Goal: Task Accomplishment & Management: Manage account settings

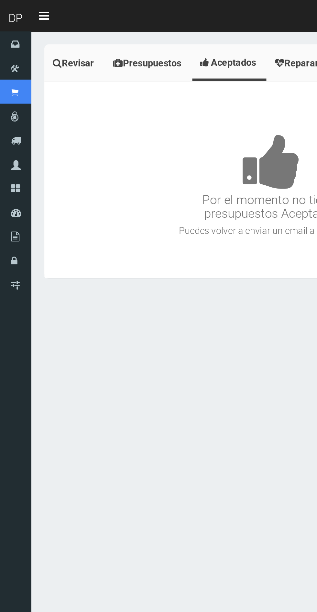
click at [9, 58] on icon at bounding box center [9, 57] width 5 height 7
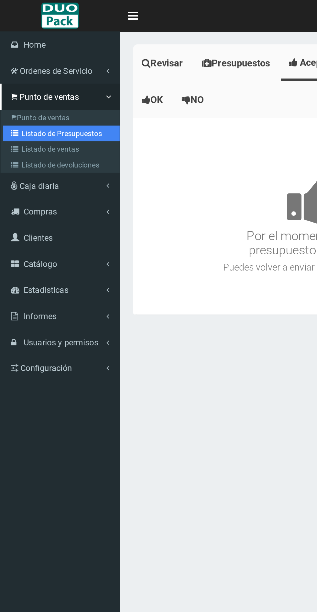
click at [55, 83] on link "Listado de Presupuestos" at bounding box center [38, 83] width 72 height 10
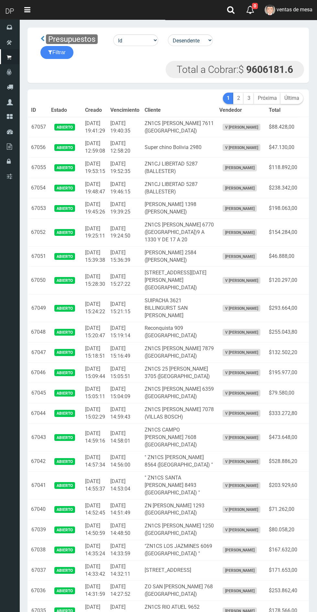
scroll to position [0, 0]
click at [129, 403] on td "2025-09-27 15:04:09" at bounding box center [125, 392] width 34 height 20
